Goal: Task Accomplishment & Management: Use online tool/utility

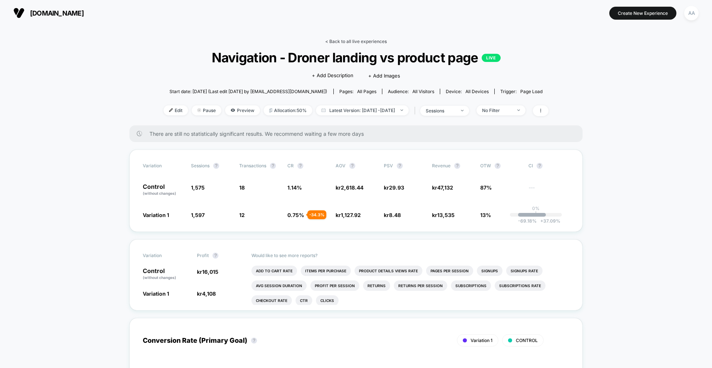
click at [343, 42] on link "< Back to all live experiences" at bounding box center [356, 42] width 62 height 6
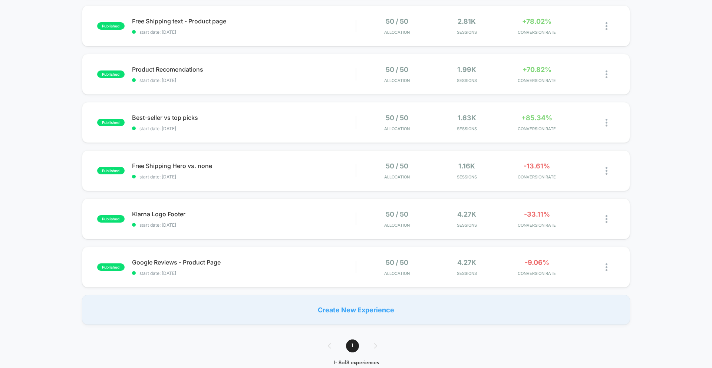
scroll to position [159, 0]
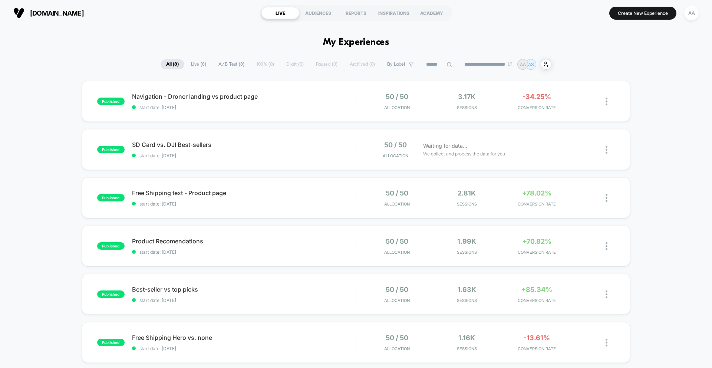
click at [236, 122] on div "published Navigation - Droner landing vs product page start date: [DATE] 50 / 5…" at bounding box center [356, 101] width 548 height 41
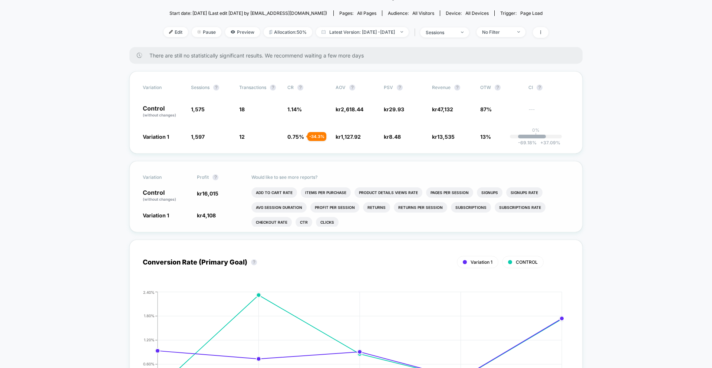
scroll to position [79, 0]
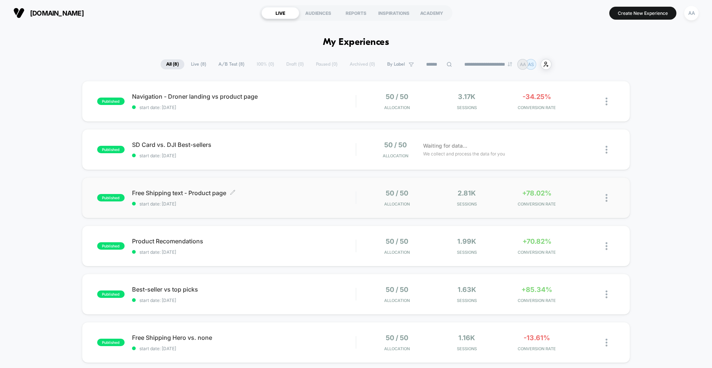
click at [241, 199] on div "Free Shipping text - Product page Click to edit experience details Click to edi…" at bounding box center [244, 197] width 224 height 17
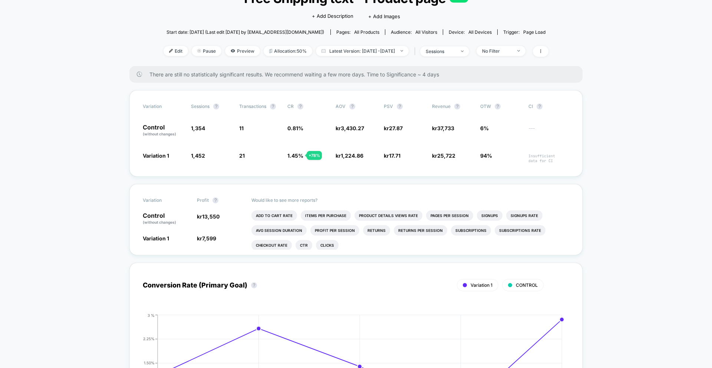
scroll to position [52, 0]
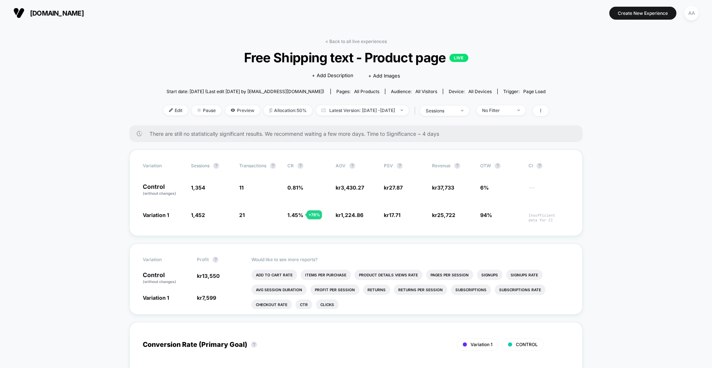
click at [31, 9] on button "[DOMAIN_NAME]" at bounding box center [48, 13] width 75 height 12
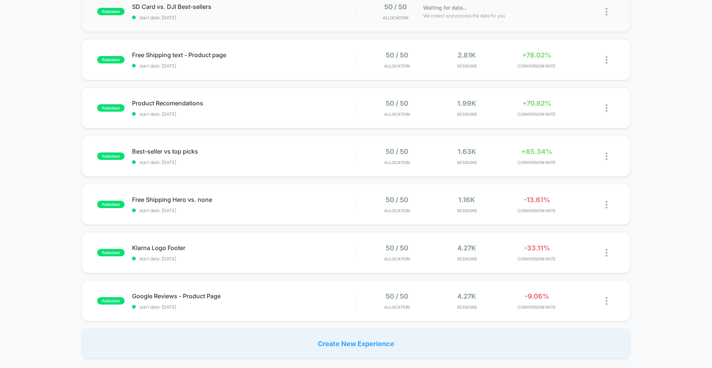
scroll to position [120, 0]
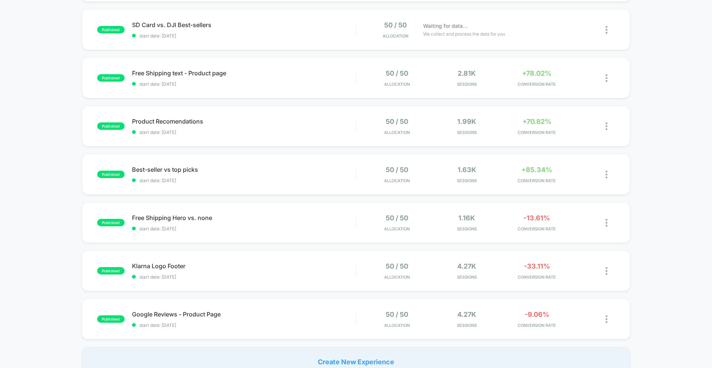
click at [294, 295] on div "published Navigation - Droner landing vs product page start date: 25.9.2025 50 …" at bounding box center [356, 168] width 712 height 415
click at [282, 307] on div "published Google Reviews - Product Page start date: 24.9.2025 50 / 50 Allocatio…" at bounding box center [356, 318] width 548 height 41
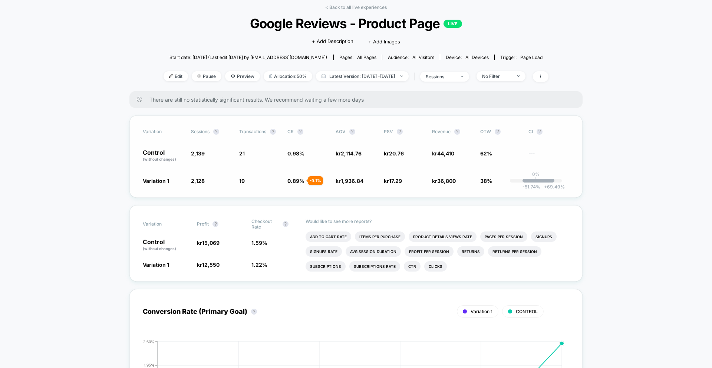
scroll to position [36, 0]
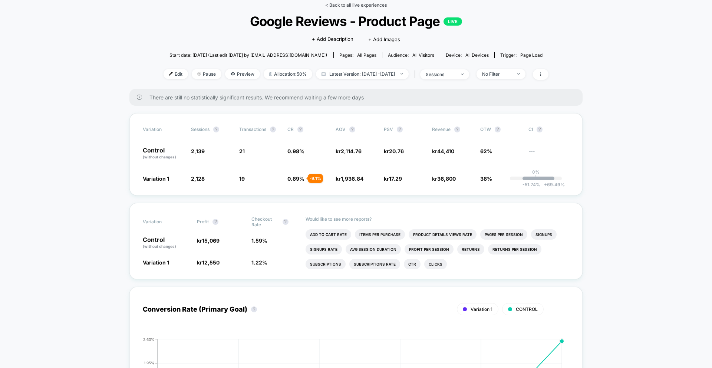
click at [361, 4] on link "< Back to all live experiences" at bounding box center [356, 5] width 62 height 6
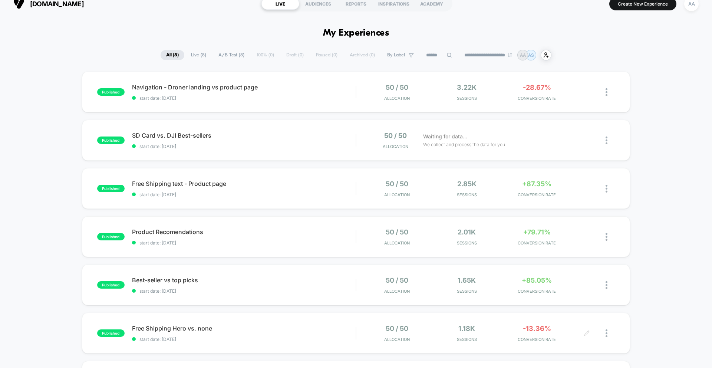
scroll to position [12, 0]
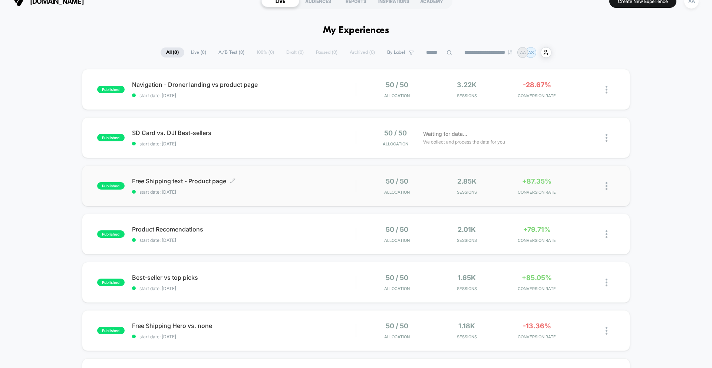
click at [166, 180] on span "Free Shipping text - Product page Click to edit experience details" at bounding box center [244, 180] width 224 height 7
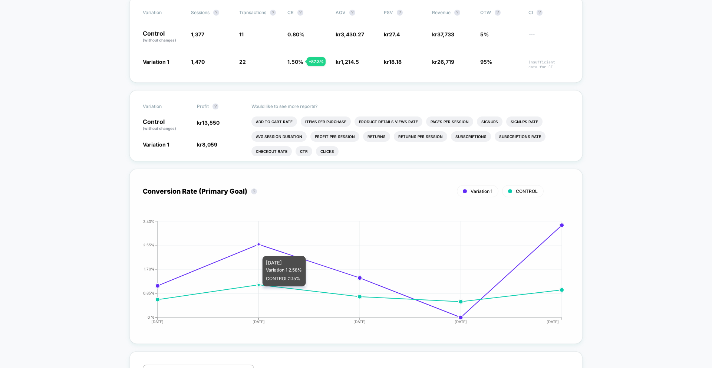
scroll to position [159, 0]
